Goal: Task Accomplishment & Management: Complete application form

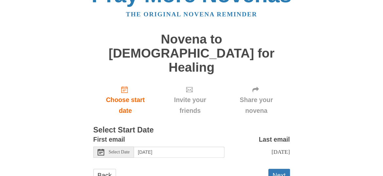
scroll to position [26, 0]
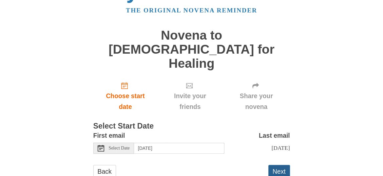
click at [281, 165] on button "Next" at bounding box center [280, 171] width 22 height 13
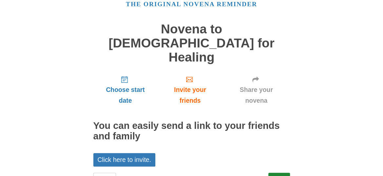
scroll to position [33, 0]
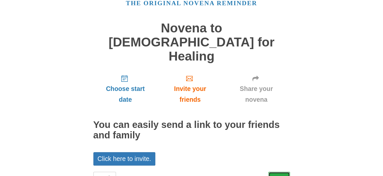
click at [276, 172] on link "Next" at bounding box center [280, 178] width 22 height 13
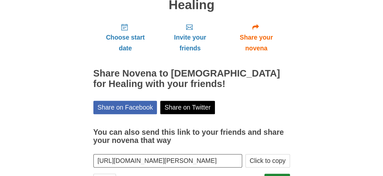
scroll to position [86, 0]
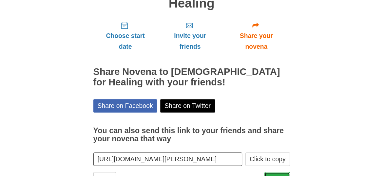
click at [283, 173] on link "Finish" at bounding box center [278, 179] width 26 height 13
